Goal: Transaction & Acquisition: Obtain resource

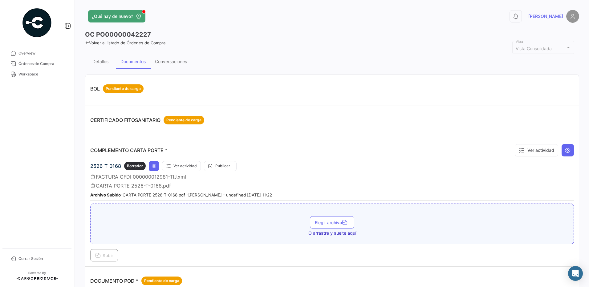
scroll to position [329, 0]
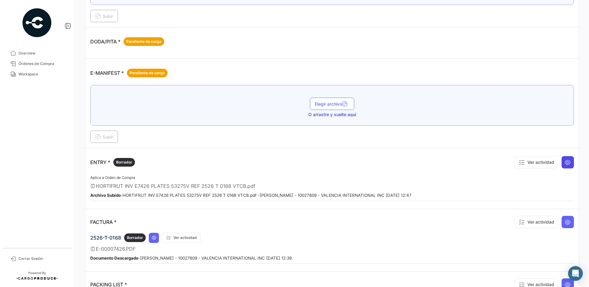
click at [569, 163] on button at bounding box center [568, 162] width 12 height 12
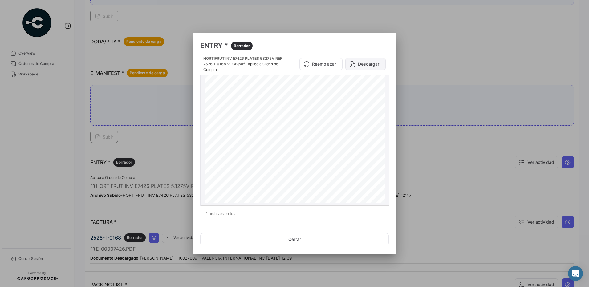
click at [372, 65] on button "Descargar" at bounding box center [365, 64] width 40 height 12
click at [312, 238] on button "Cerrar" at bounding box center [294, 239] width 189 height 12
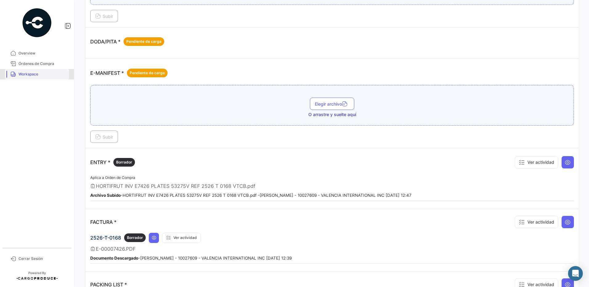
click at [39, 71] on link "Workspace" at bounding box center [37, 74] width 64 height 10
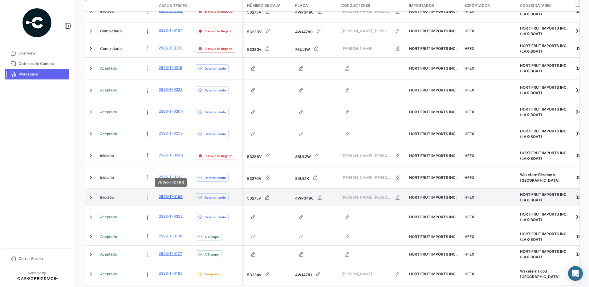
click at [178, 194] on link "2526-T-0168" at bounding box center [171, 197] width 24 height 6
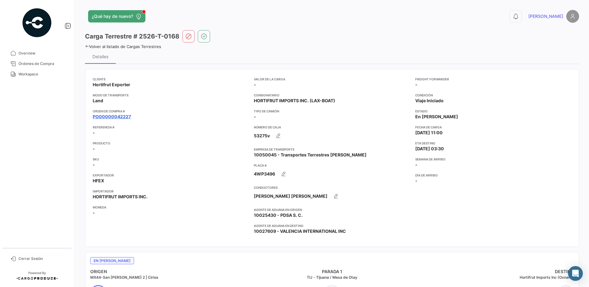
click at [123, 116] on link "PO00000042227" at bounding box center [112, 117] width 38 height 6
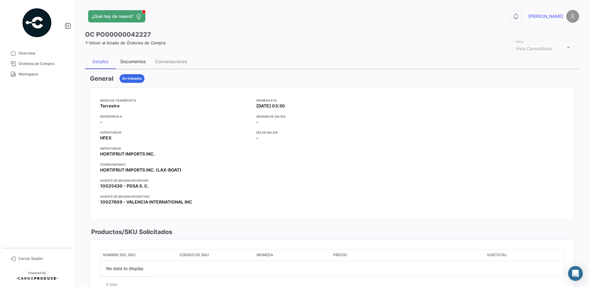
click at [136, 62] on div "Documentos" at bounding box center [133, 61] width 25 height 5
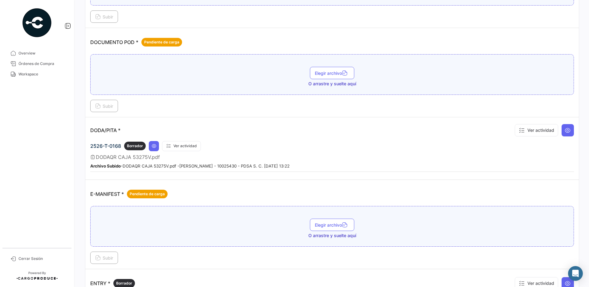
scroll to position [255, 0]
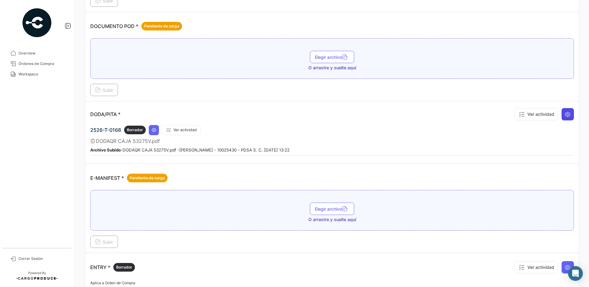
click at [565, 116] on icon at bounding box center [568, 114] width 6 height 6
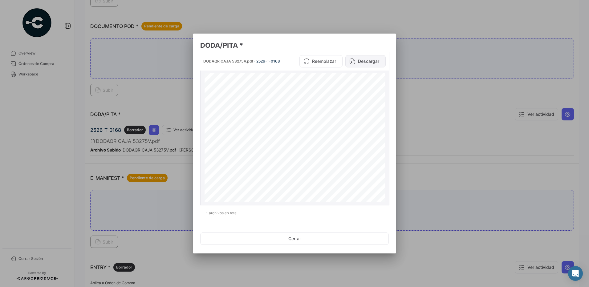
click at [372, 63] on button "Descargar" at bounding box center [365, 61] width 40 height 12
click at [307, 242] on button "Cerrar" at bounding box center [294, 239] width 189 height 12
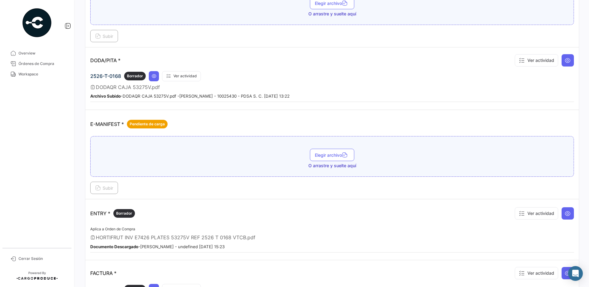
scroll to position [326, 0]
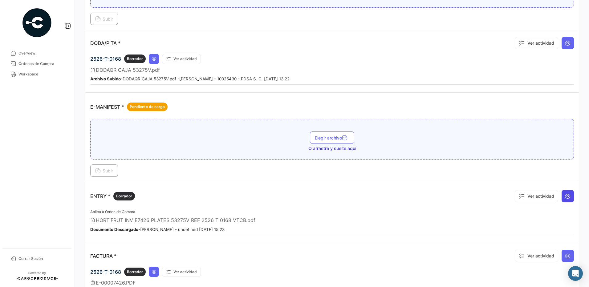
click at [565, 197] on icon at bounding box center [568, 196] width 6 height 6
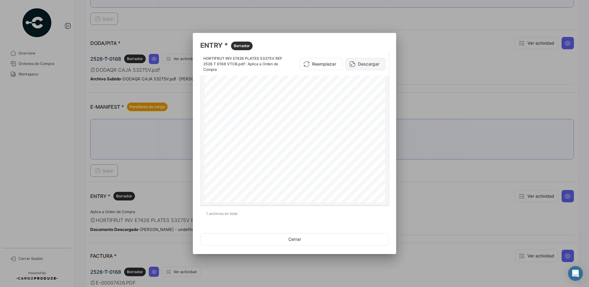
click at [367, 64] on button "Descargar" at bounding box center [365, 64] width 40 height 12
click at [303, 239] on button "Cerrar" at bounding box center [294, 239] width 189 height 12
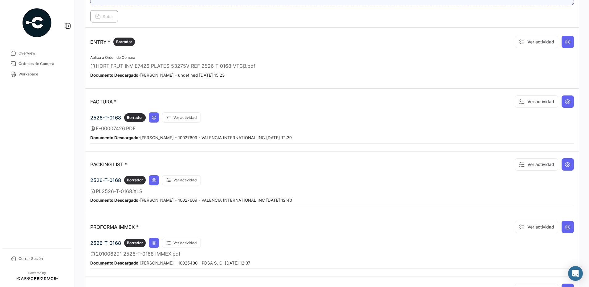
scroll to position [490, 0]
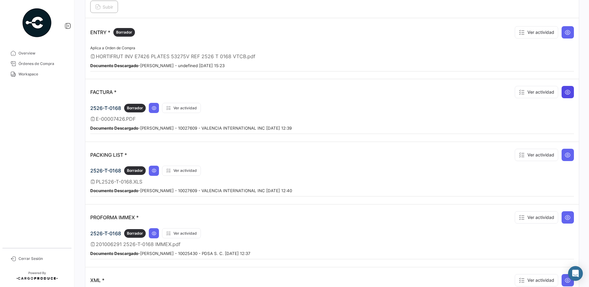
click at [565, 90] on icon at bounding box center [568, 92] width 6 height 6
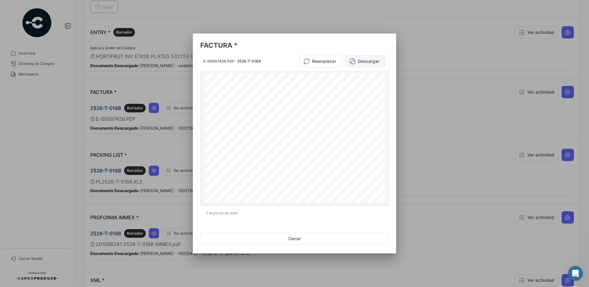
click at [368, 60] on button "Descargar" at bounding box center [365, 61] width 40 height 12
click at [334, 239] on button "Cerrar" at bounding box center [294, 239] width 189 height 12
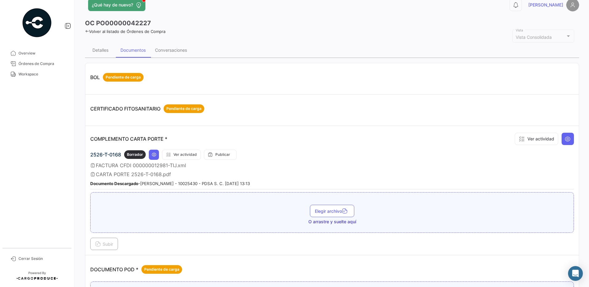
scroll to position [1, 0]
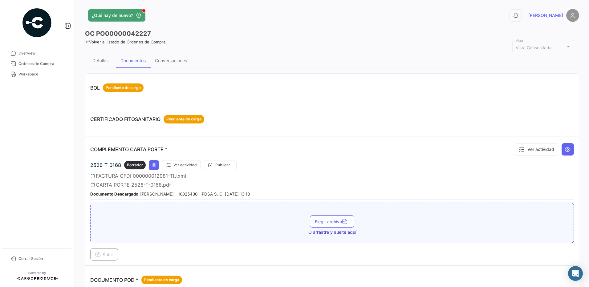
click at [278, 100] on td "BOL Pendiente de carga" at bounding box center [332, 89] width 494 height 31
drag, startPoint x: 97, startPoint y: 57, endPoint x: 118, endPoint y: 62, distance: 21.8
click at [97, 57] on div "Detalles" at bounding box center [100, 60] width 31 height 15
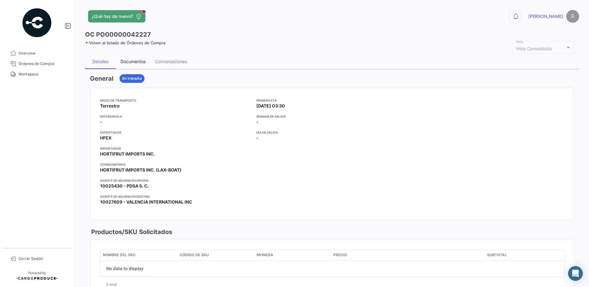
click at [137, 62] on div "Documentos" at bounding box center [133, 61] width 25 height 5
